Goal: Task Accomplishment & Management: Manage account settings

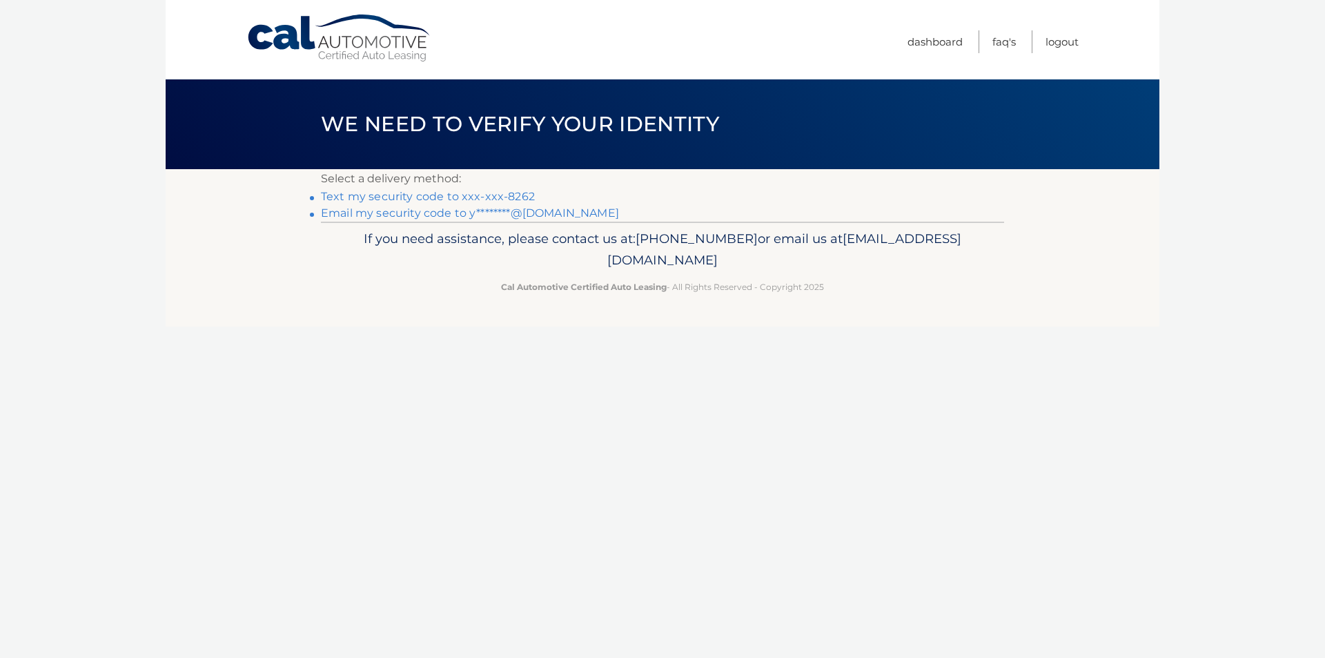
click at [346, 193] on link "Text my security code to xxx-xxx-8262" at bounding box center [428, 196] width 214 height 13
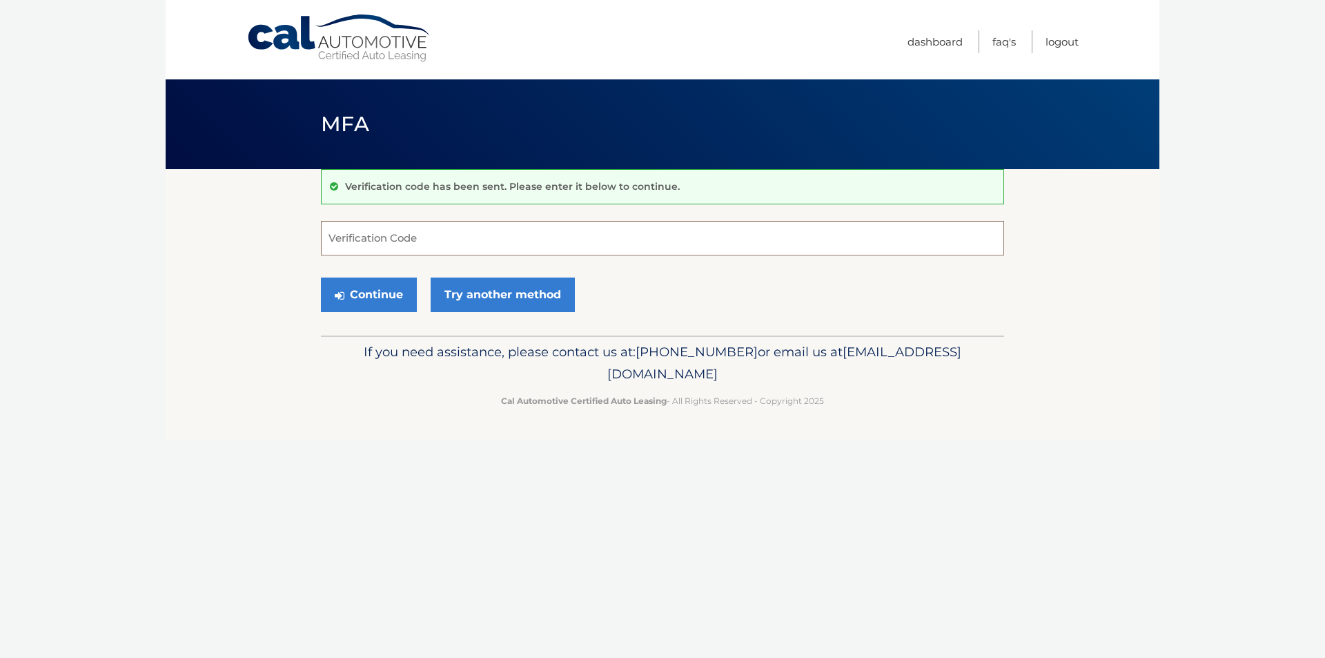
click at [516, 239] on input "Verification Code" at bounding box center [662, 238] width 683 height 35
type input "432917"
click at [321, 277] on button "Continue" at bounding box center [369, 294] width 96 height 35
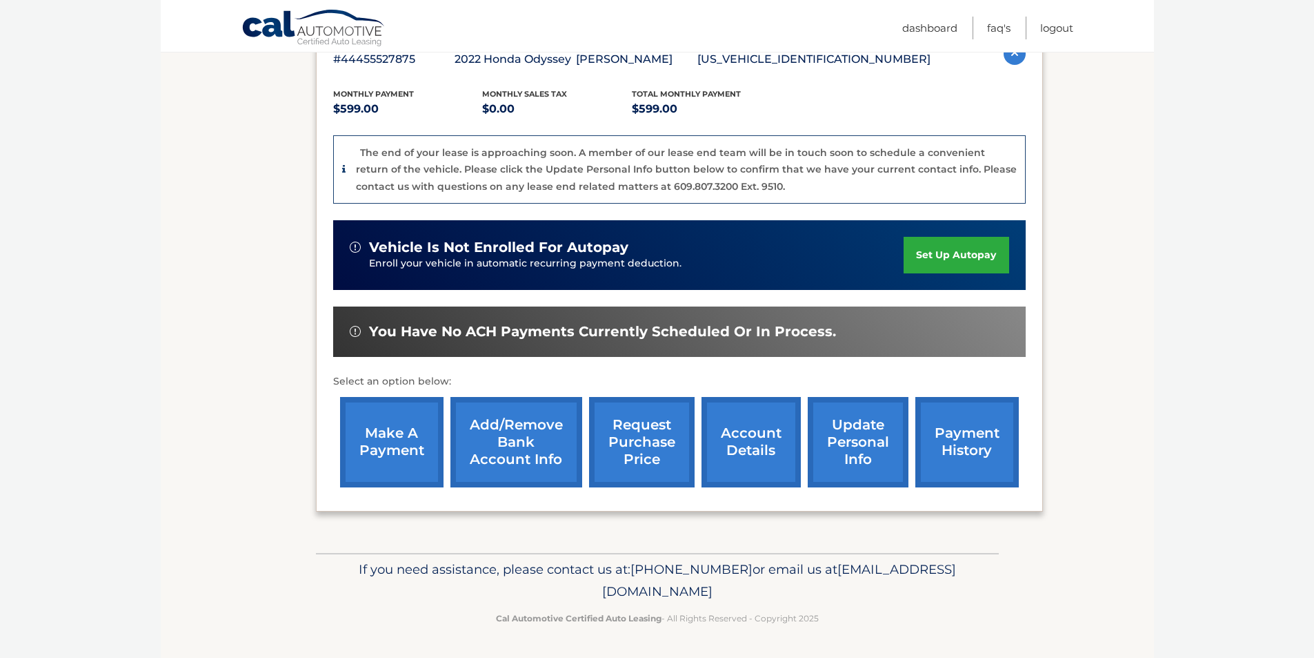
scroll to position [195, 0]
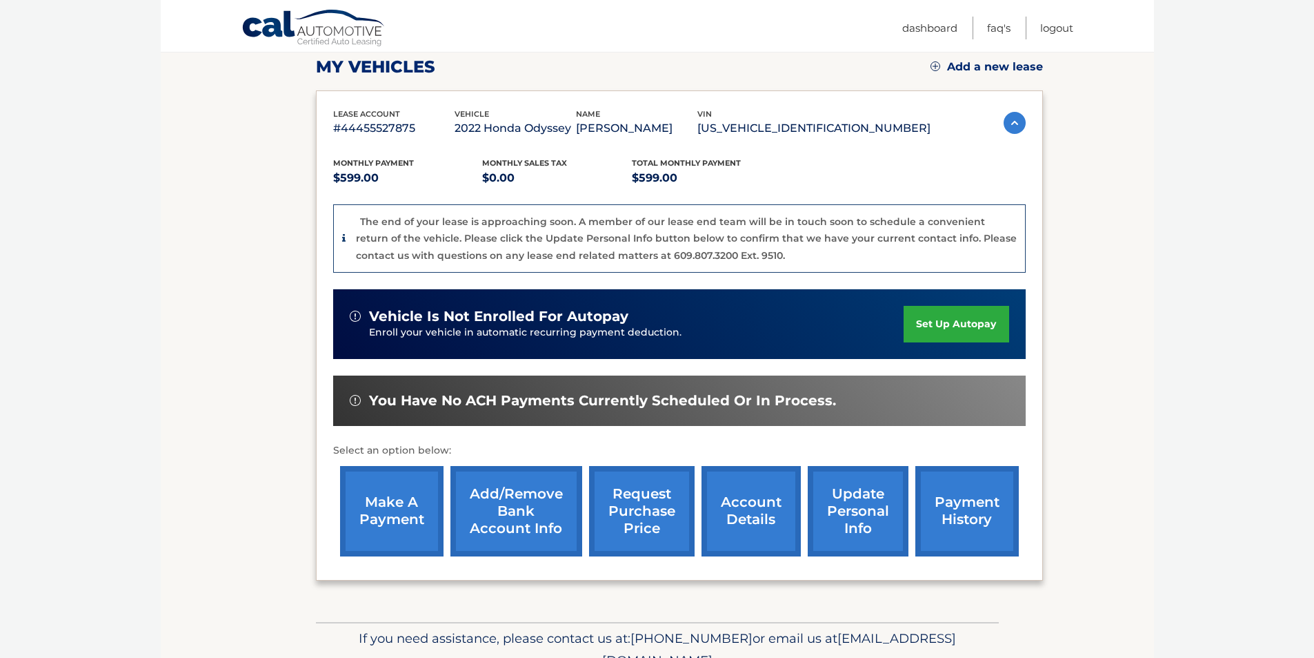
click at [647, 485] on link "request purchase price" at bounding box center [642, 511] width 106 height 90
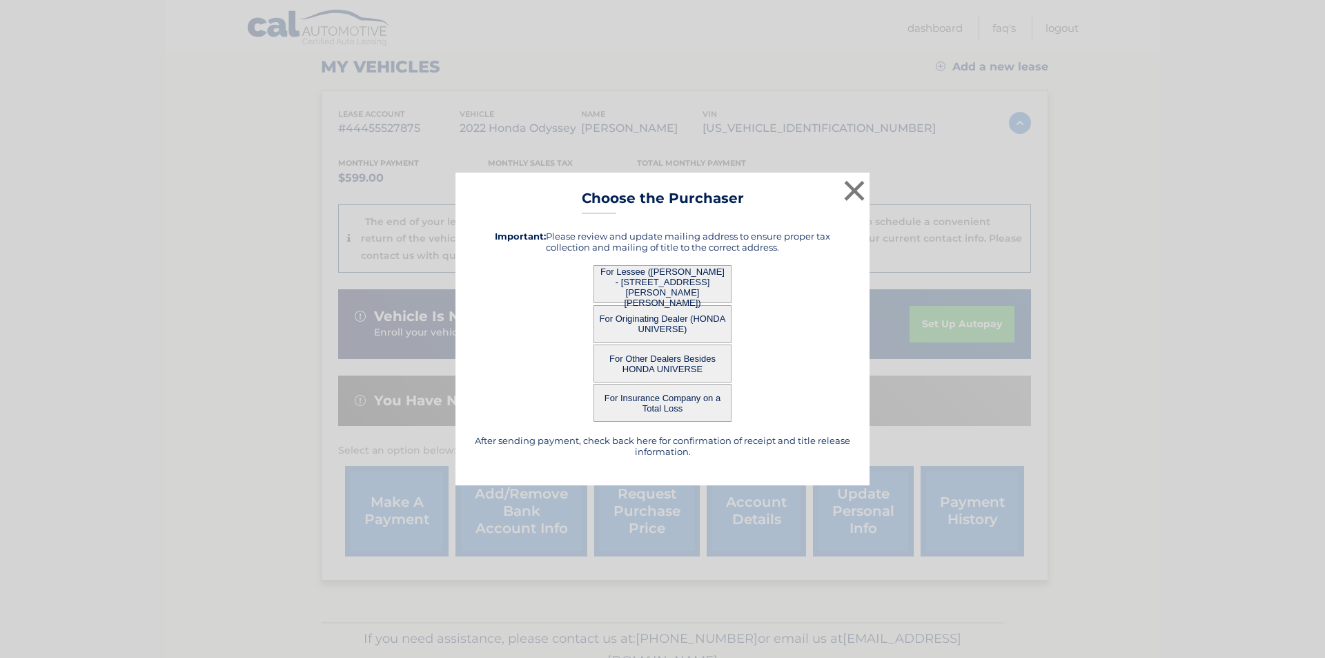
click at [661, 287] on button "For Lessee ([PERSON_NAME] - [STREET_ADDRESS][PERSON_NAME][PERSON_NAME])" at bounding box center [662, 284] width 138 height 38
click at [849, 192] on button "×" at bounding box center [854, 191] width 28 height 28
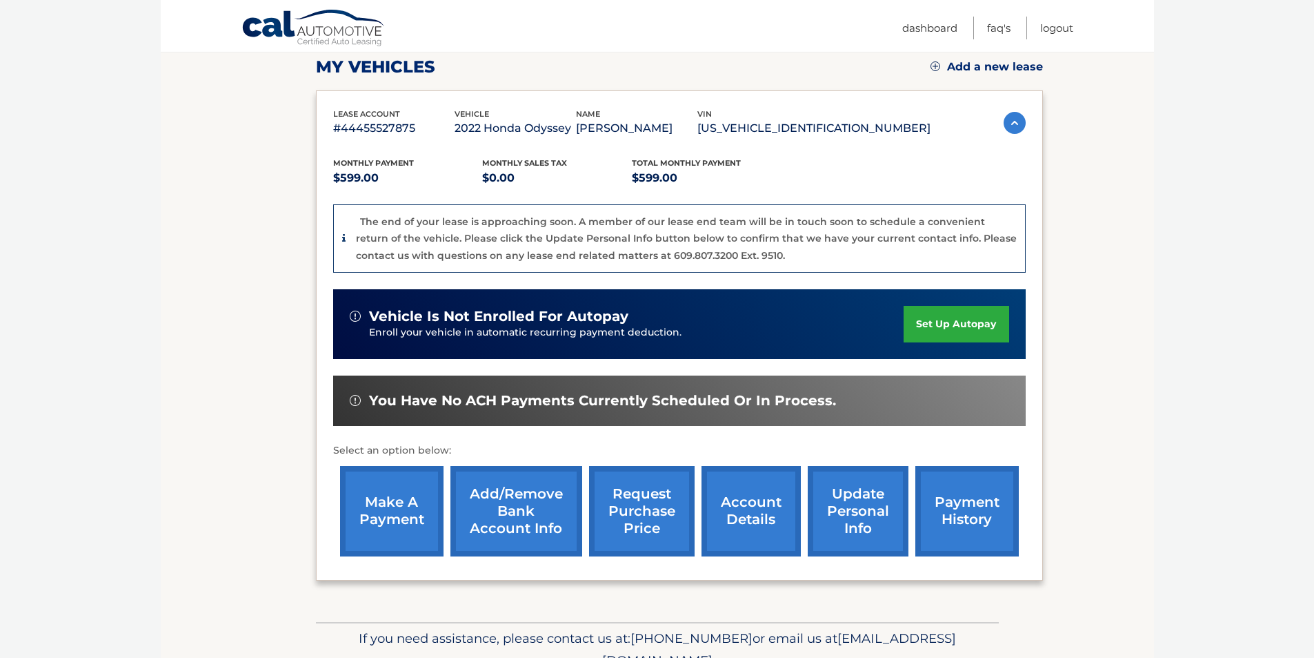
click at [647, 505] on link "request purchase price" at bounding box center [642, 511] width 106 height 90
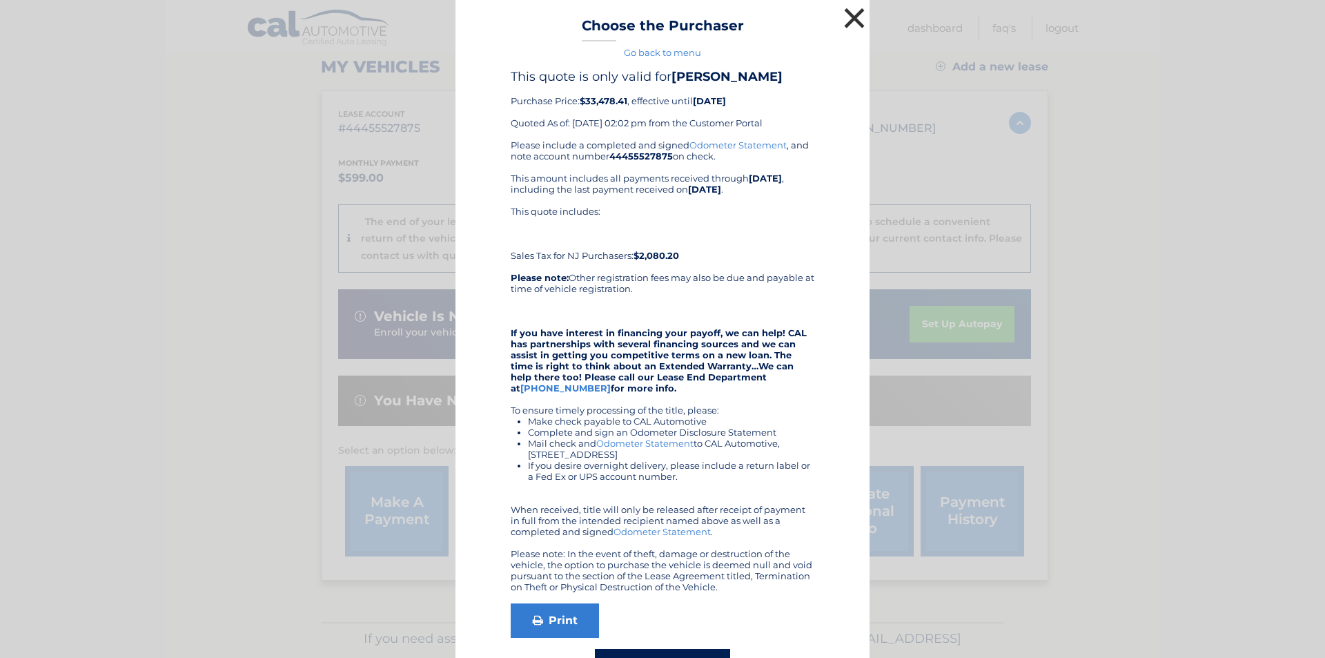
click at [848, 18] on button "×" at bounding box center [854, 18] width 28 height 28
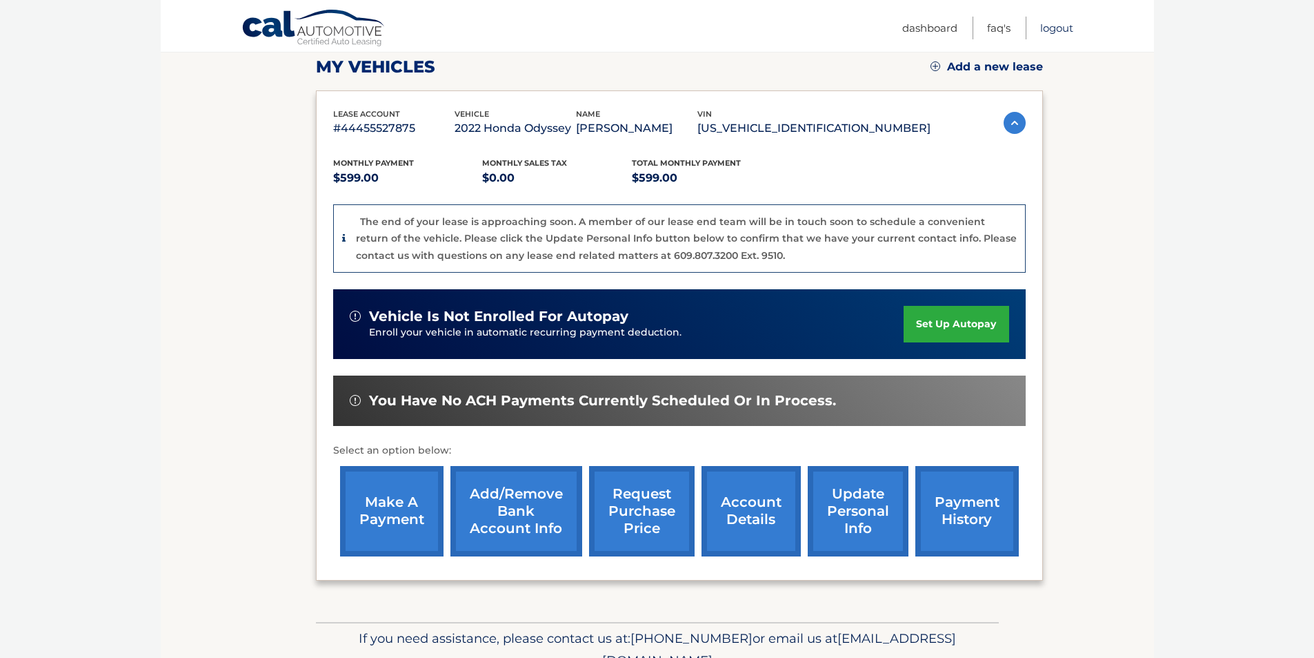
click at [1058, 33] on link "Logout" at bounding box center [1057, 28] width 33 height 23
